Goal: Information Seeking & Learning: Learn about a topic

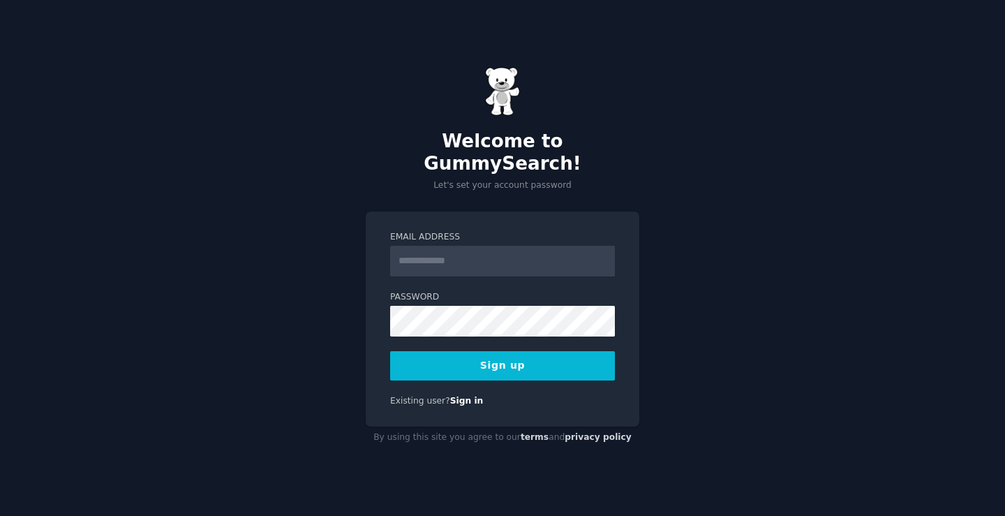
click at [464, 253] on input "Email Address" at bounding box center [502, 261] width 225 height 31
type input "**********"
click at [517, 359] on button "Sign up" at bounding box center [502, 365] width 225 height 29
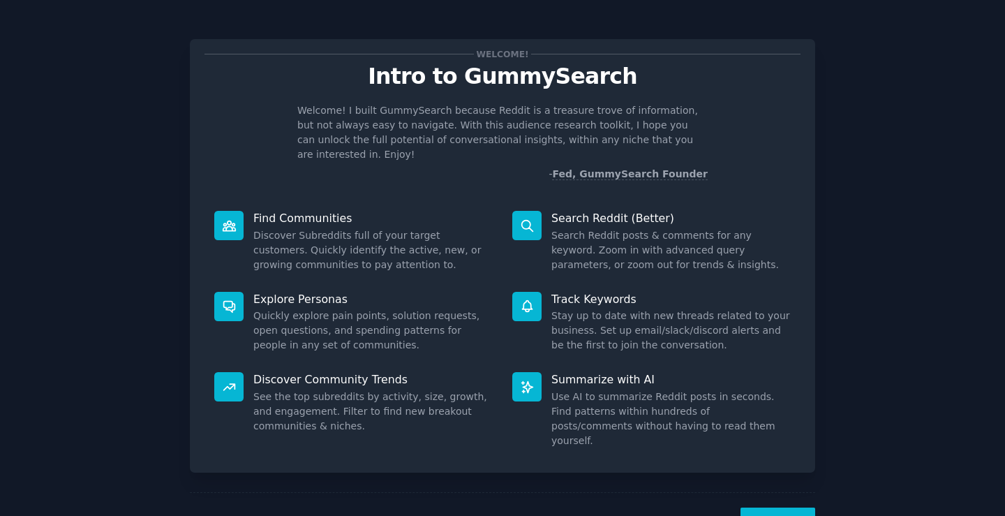
click at [276, 372] on p "Discover Community Trends" at bounding box center [372, 379] width 239 height 15
click at [232, 384] on icon at bounding box center [228, 387] width 11 height 6
click at [772, 507] on button "Next" at bounding box center [777, 524] width 75 height 34
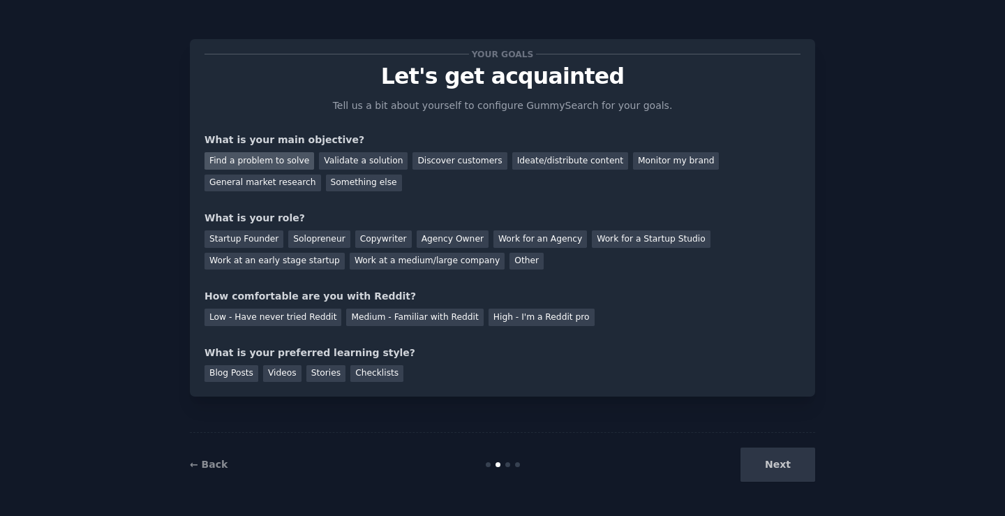
click at [283, 162] on div "Find a problem to solve" at bounding box center [259, 160] width 110 height 17
click at [317, 241] on div "Solopreneur" at bounding box center [318, 238] width 61 height 17
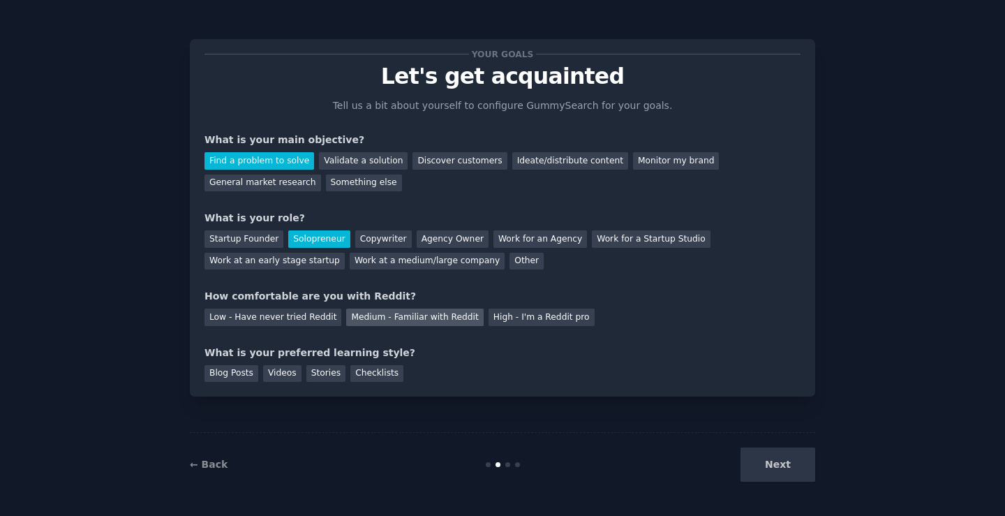
click at [426, 317] on div "Medium - Familiar with Reddit" at bounding box center [414, 316] width 137 height 17
click at [281, 373] on div "Videos" at bounding box center [282, 373] width 38 height 17
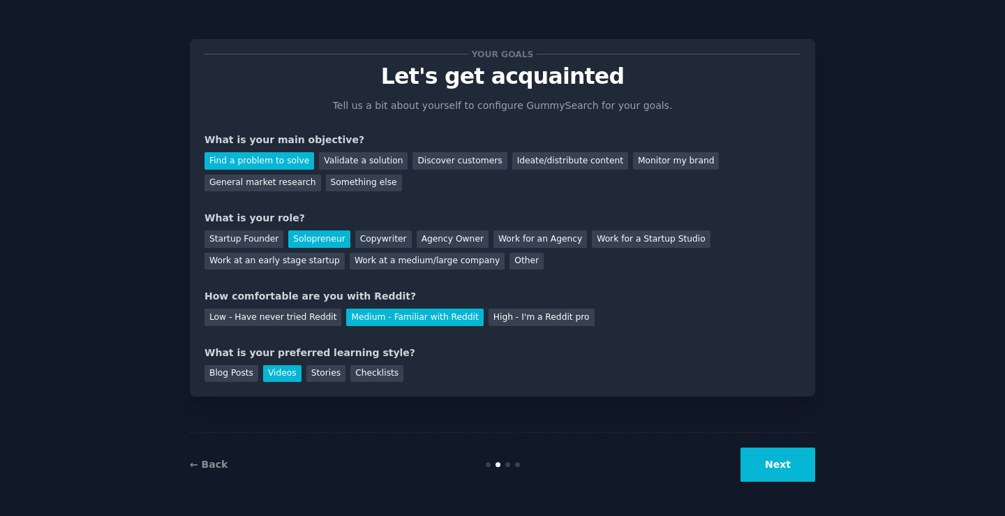
click at [790, 464] on button "Next" at bounding box center [777, 464] width 75 height 34
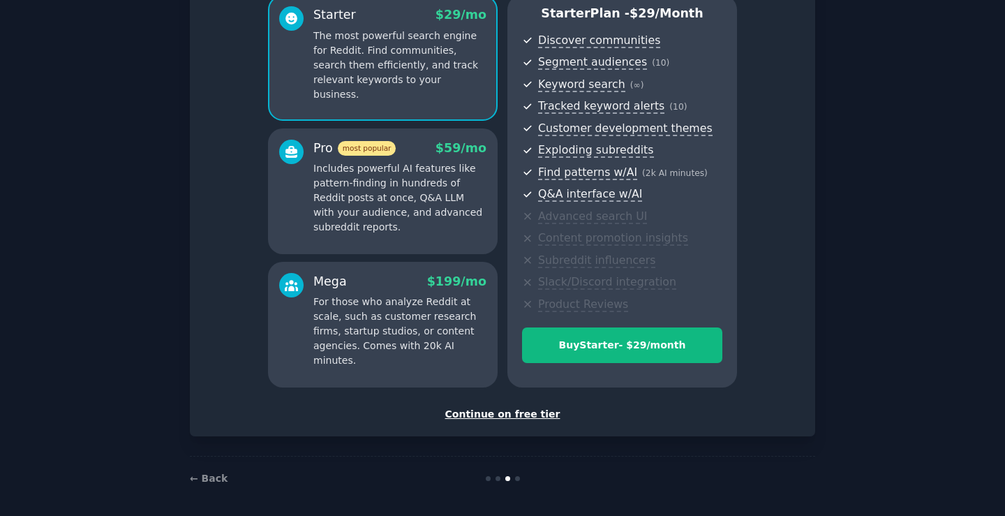
scroll to position [134, 0]
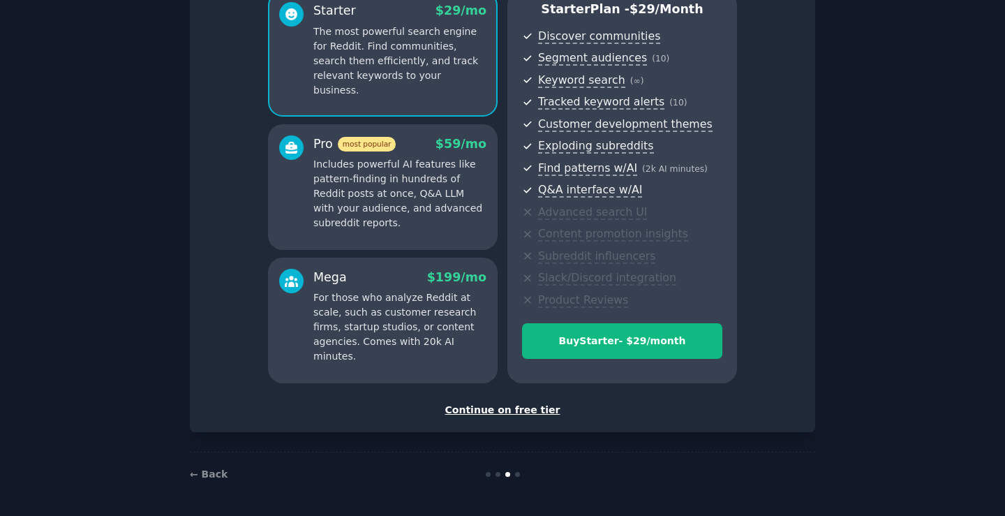
click at [527, 412] on div "Continue on free tier" at bounding box center [502, 410] width 596 height 15
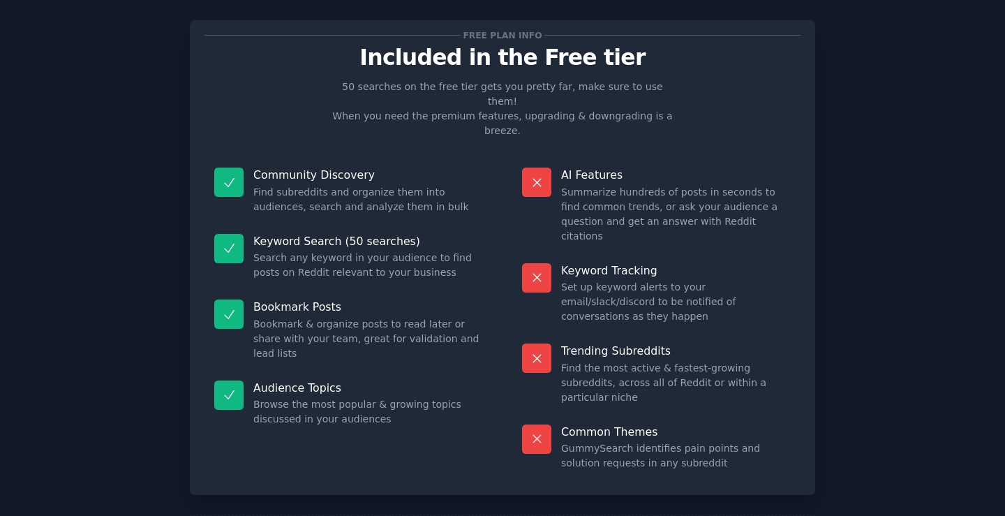
scroll to position [28, 0]
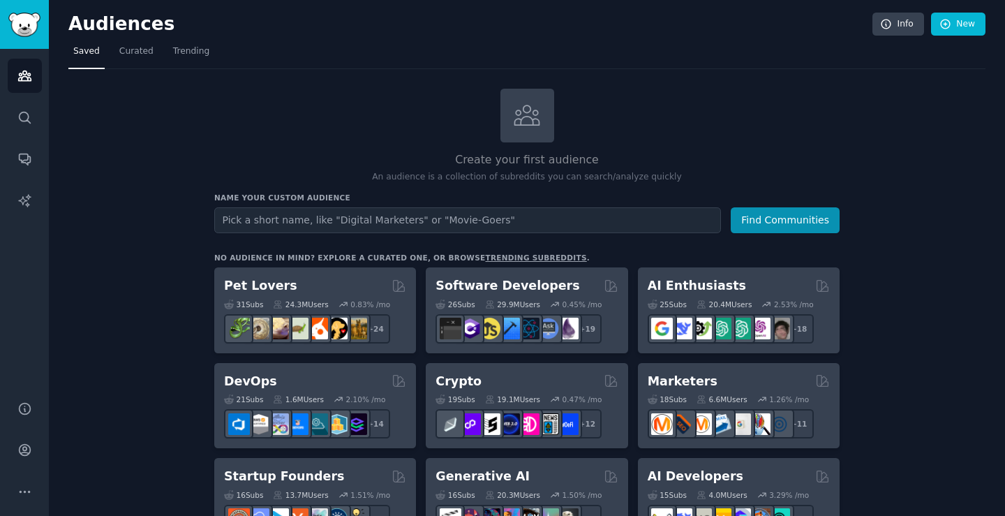
click at [500, 220] on input "text" at bounding box center [467, 220] width 507 height 26
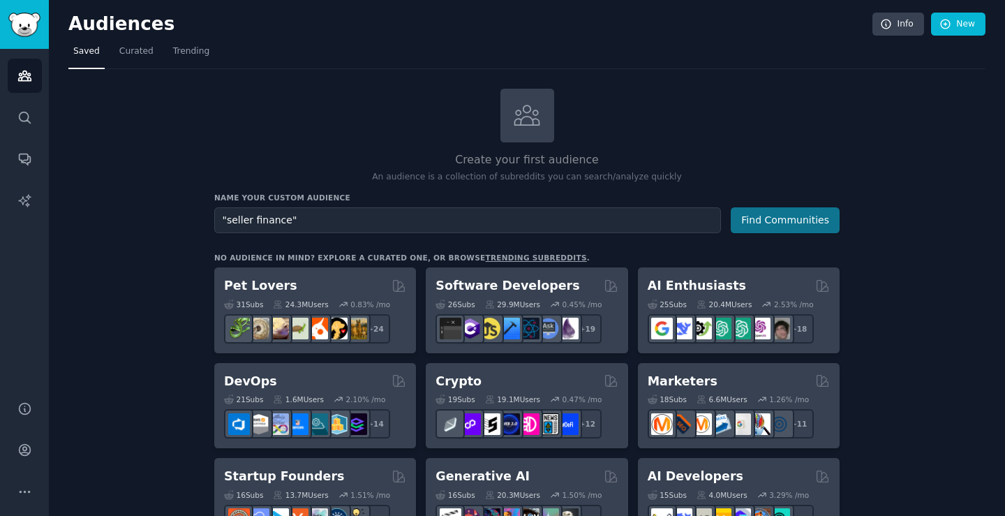
type input ""seller finance""
click at [773, 220] on button "Find Communities" at bounding box center [785, 220] width 109 height 26
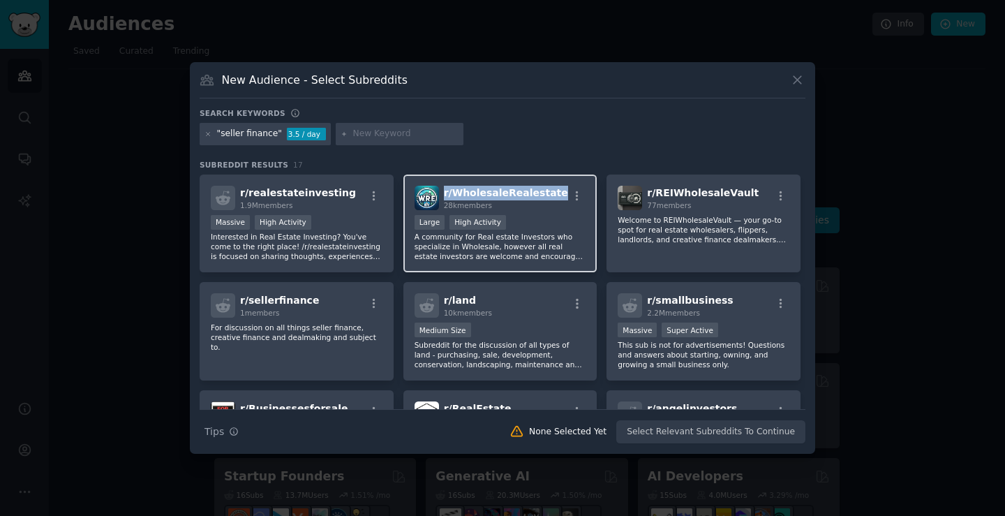
drag, startPoint x: 550, startPoint y: 195, endPoint x: 440, endPoint y: 199, distance: 109.6
click at [440, 199] on div "r/ WholesaleRealestate 28k members" at bounding box center [500, 198] width 172 height 24
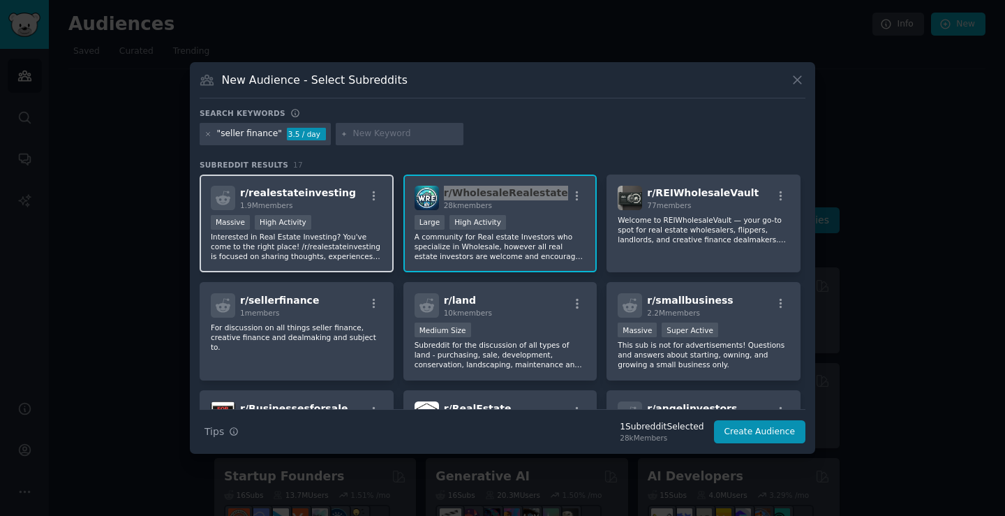
scroll to position [70, 0]
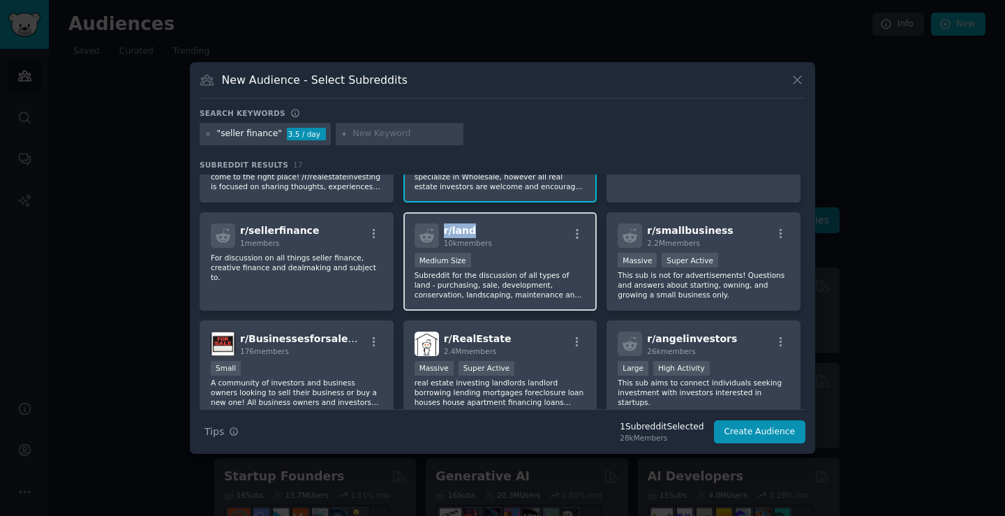
drag, startPoint x: 479, startPoint y: 234, endPoint x: 442, endPoint y: 237, distance: 36.5
click at [444, 237] on h2 "r/ land 10k members" at bounding box center [468, 235] width 48 height 24
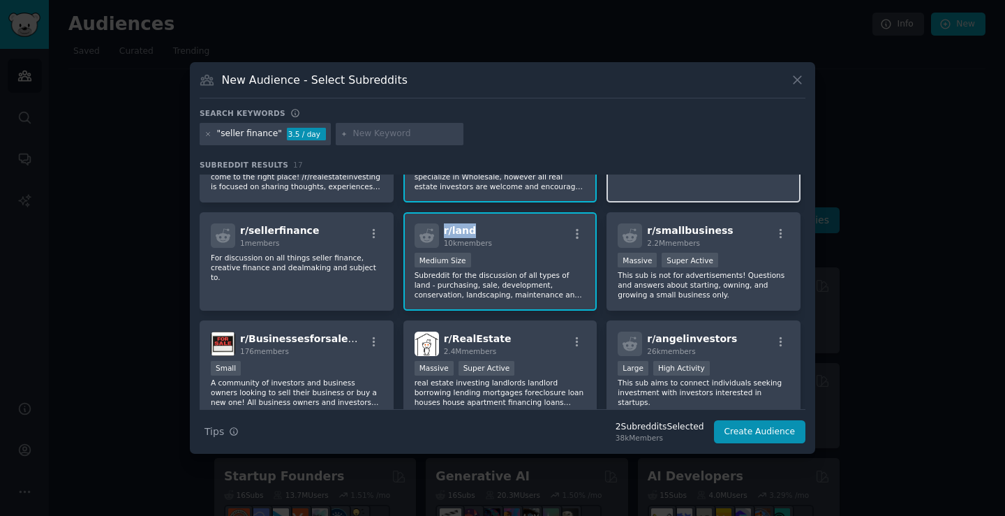
scroll to position [0, 0]
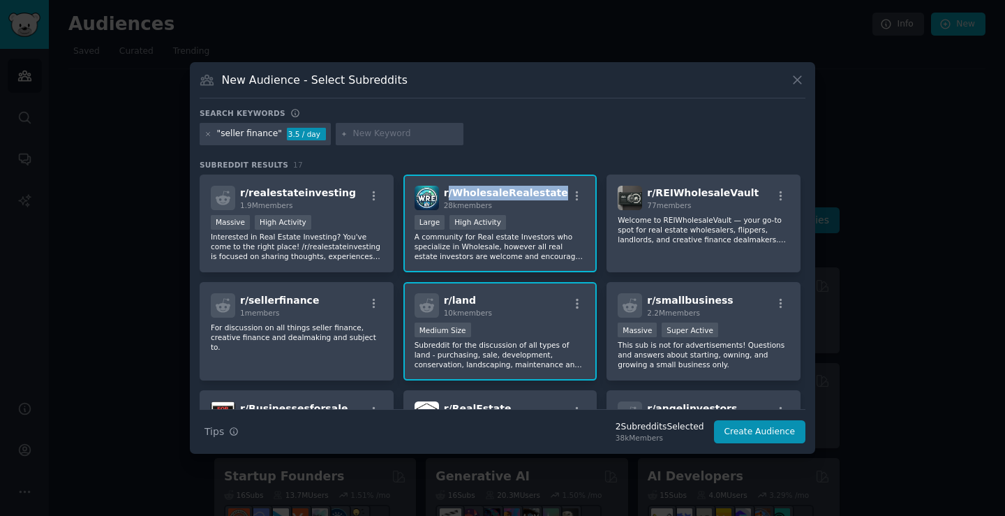
drag, startPoint x: 547, startPoint y: 192, endPoint x: 470, endPoint y: 195, distance: 77.5
click at [454, 196] on div "r/ WholesaleRealestate 28k members" at bounding box center [500, 198] width 172 height 24
click at [534, 192] on span "r/ WholesaleRealestate" at bounding box center [506, 192] width 124 height 11
drag, startPoint x: 545, startPoint y: 192, endPoint x: 442, endPoint y: 195, distance: 102.6
click at [442, 195] on div "r/ WholesaleRealestate 28k members" at bounding box center [500, 198] width 172 height 24
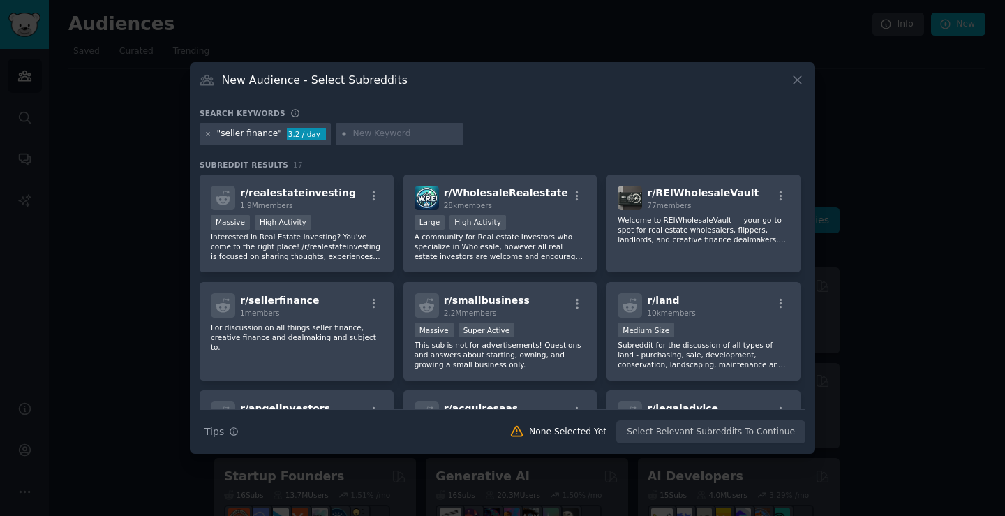
drag, startPoint x: 509, startPoint y: 193, endPoint x: 555, endPoint y: 137, distance: 71.8
click at [555, 137] on div ""seller finance" 3.2 / day" at bounding box center [503, 136] width 606 height 27
click at [578, 197] on icon "button" at bounding box center [577, 196] width 13 height 13
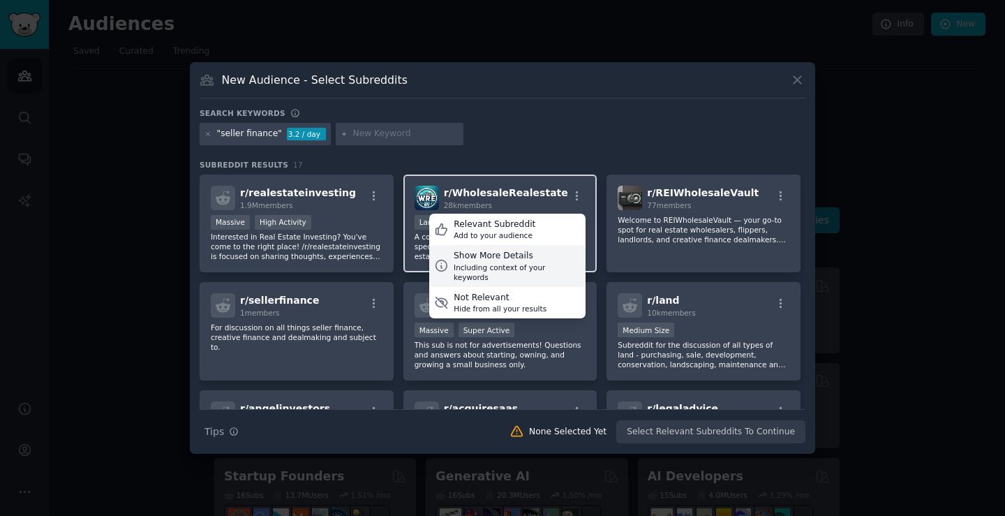
click at [509, 260] on div "Show More Details" at bounding box center [517, 256] width 127 height 13
